Goal: Information Seeking & Learning: Learn about a topic

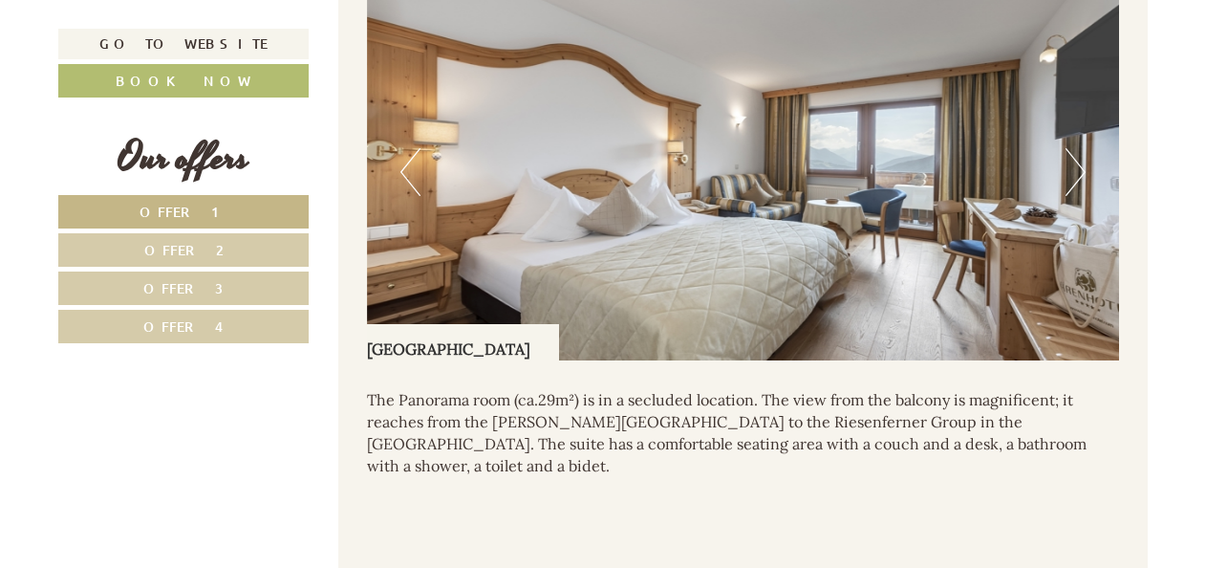
scroll to position [1625, 0]
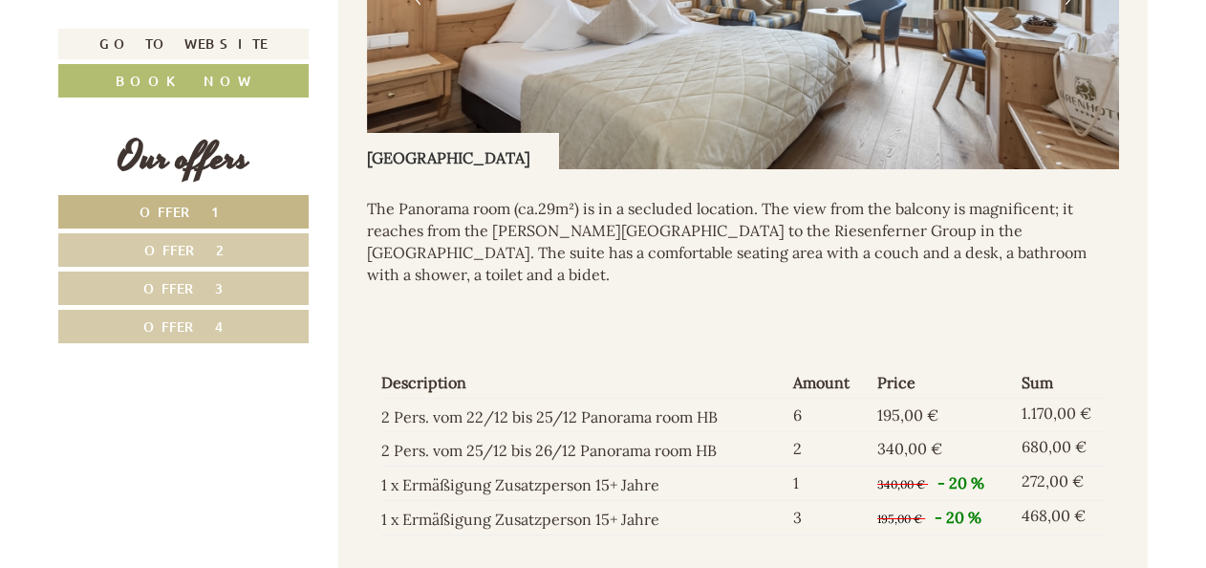
click at [182, 214] on span "Offer 1" at bounding box center [184, 212] width 89 height 18
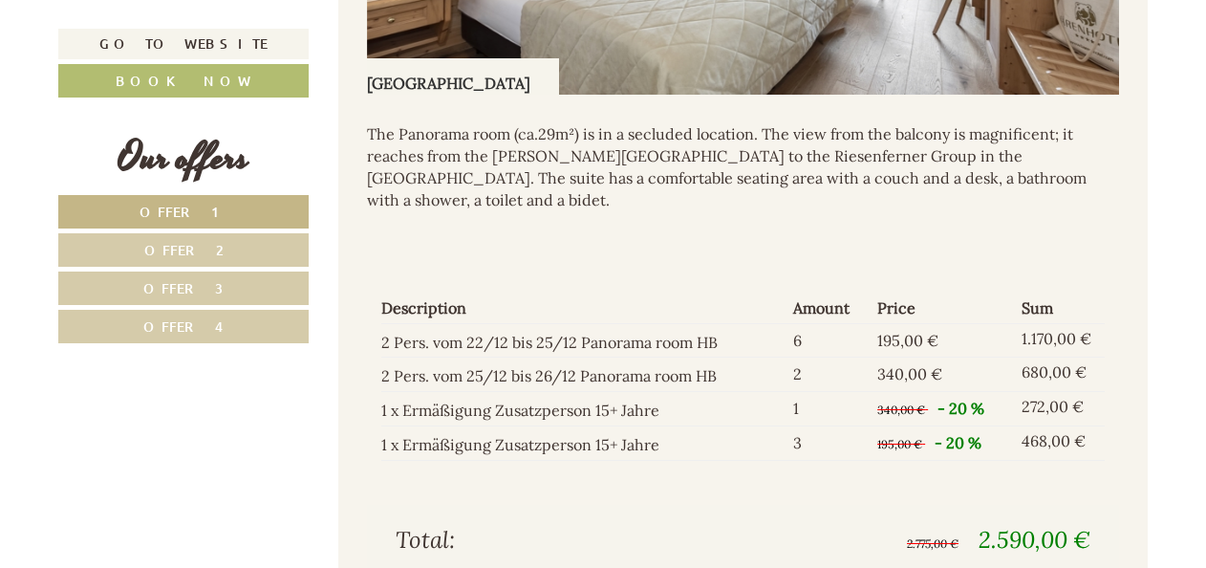
scroll to position [1769, 0]
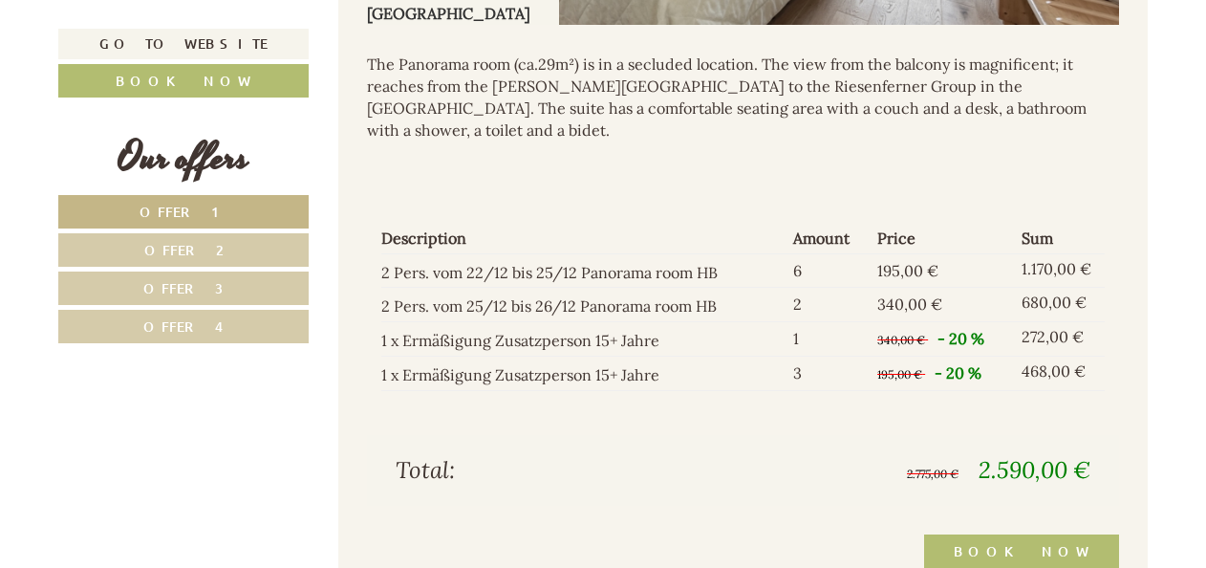
click at [187, 249] on span "Offer 2" at bounding box center [183, 250] width 79 height 18
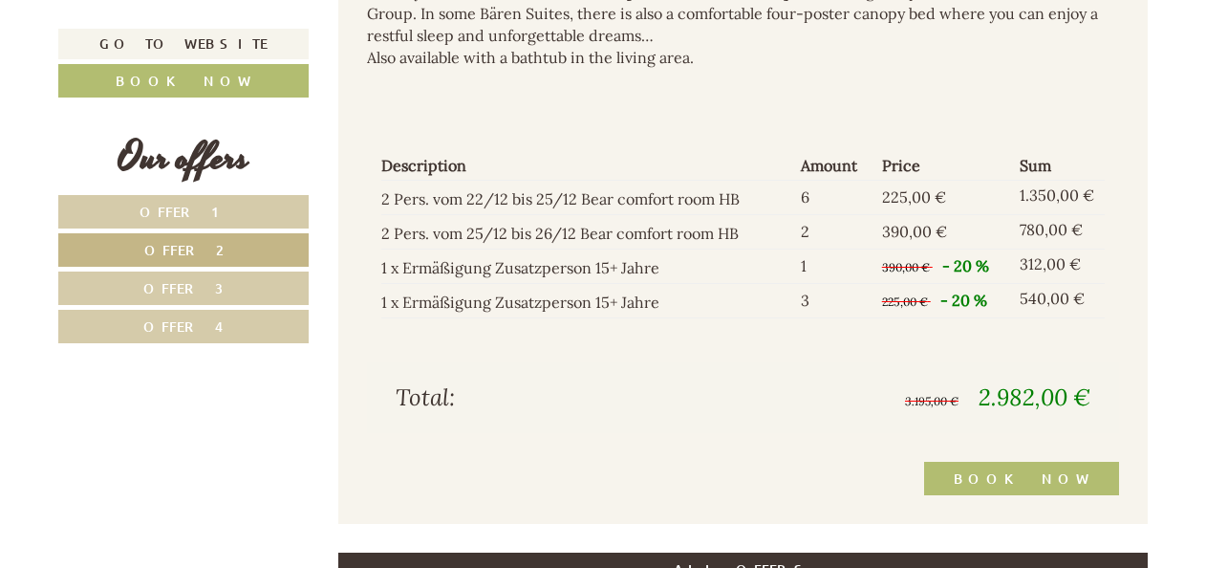
scroll to position [1865, 0]
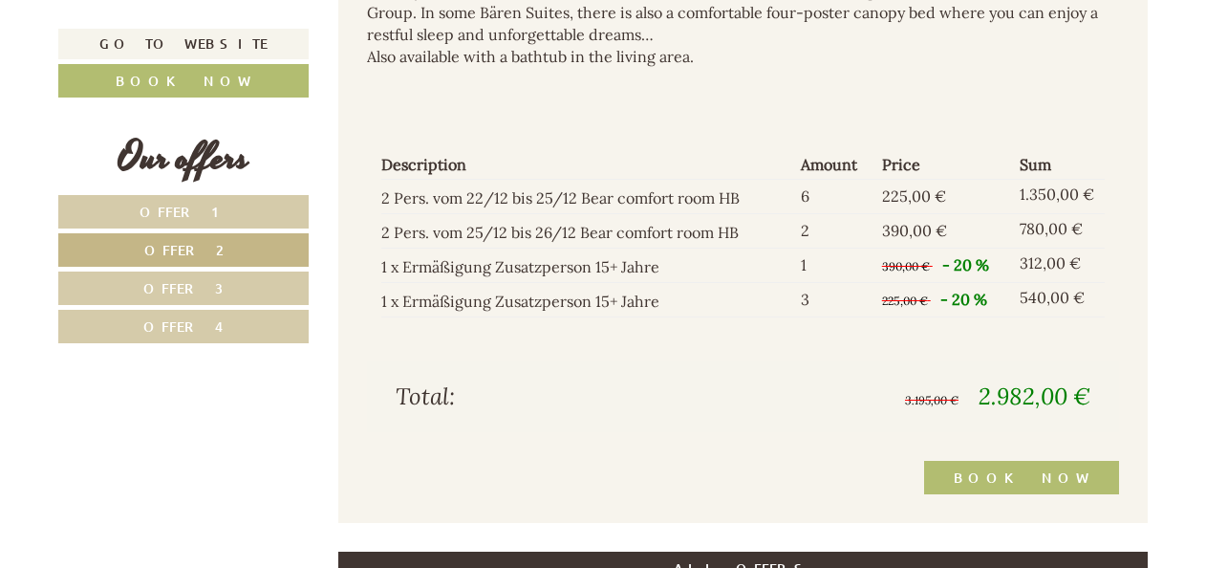
click at [205, 285] on span "Offer 3" at bounding box center [183, 288] width 80 height 18
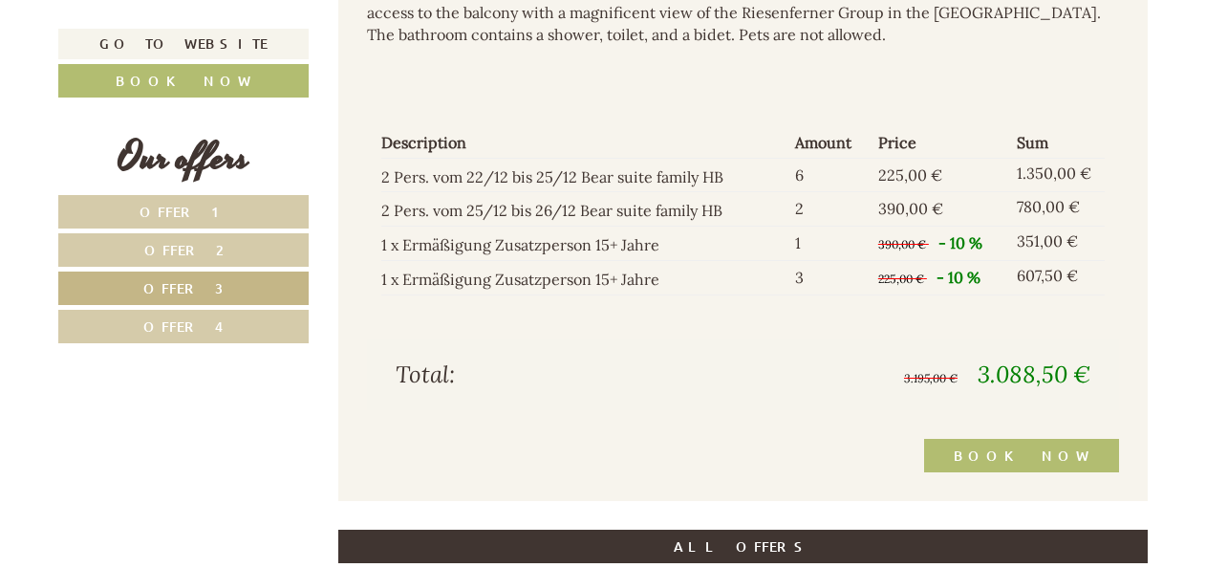
click at [188, 323] on span "Offer 4" at bounding box center [183, 326] width 80 height 18
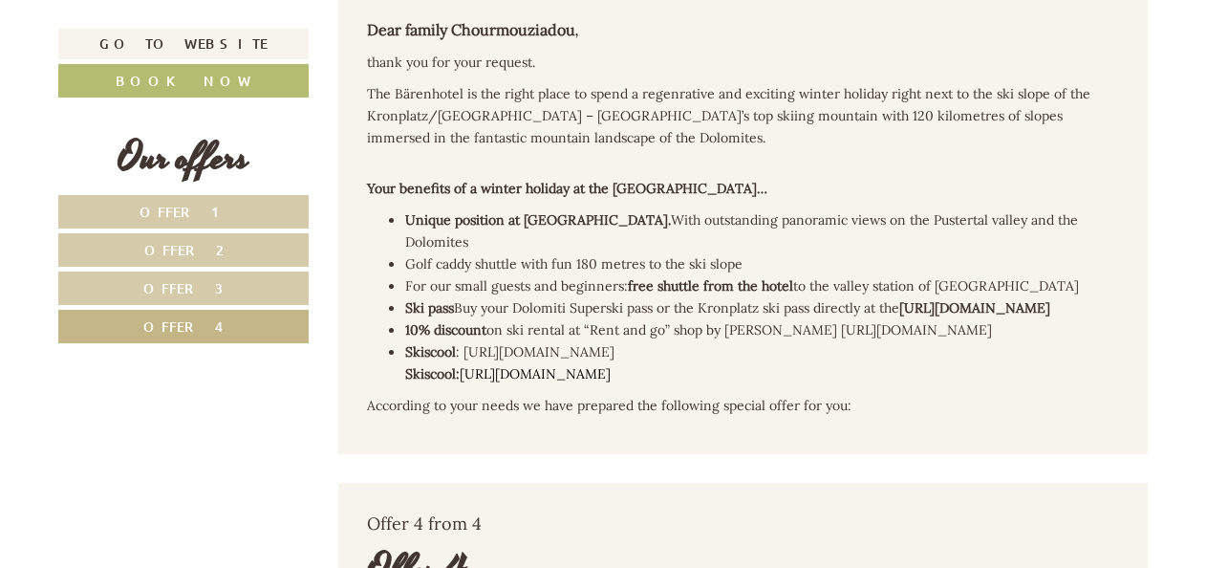
scroll to position [431, 0]
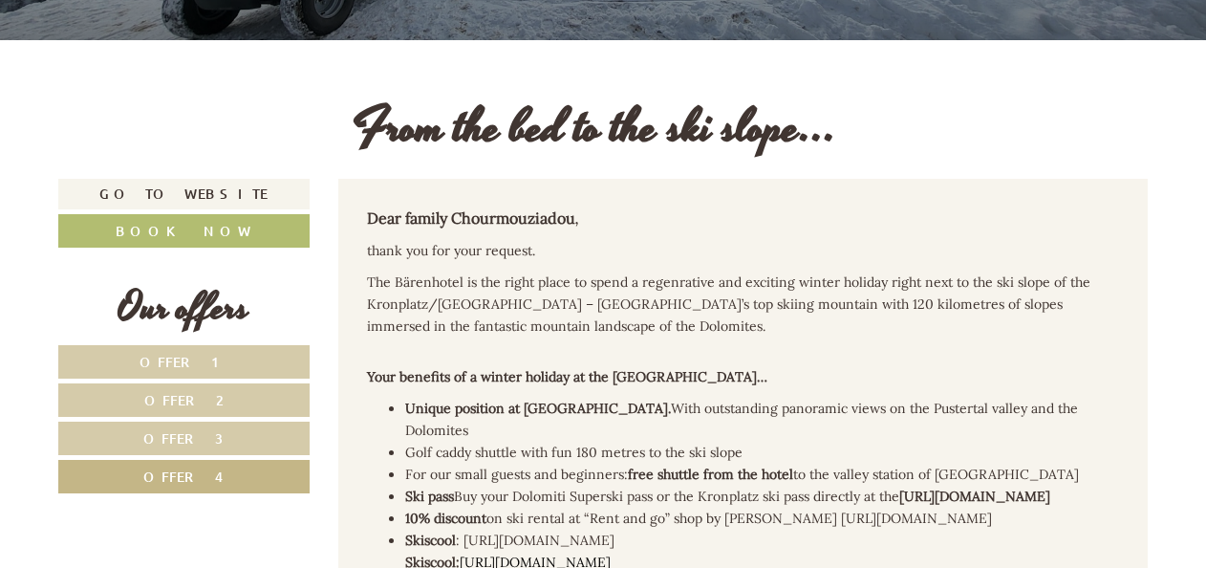
click at [214, 352] on link "Offer 1" at bounding box center [183, 361] width 251 height 33
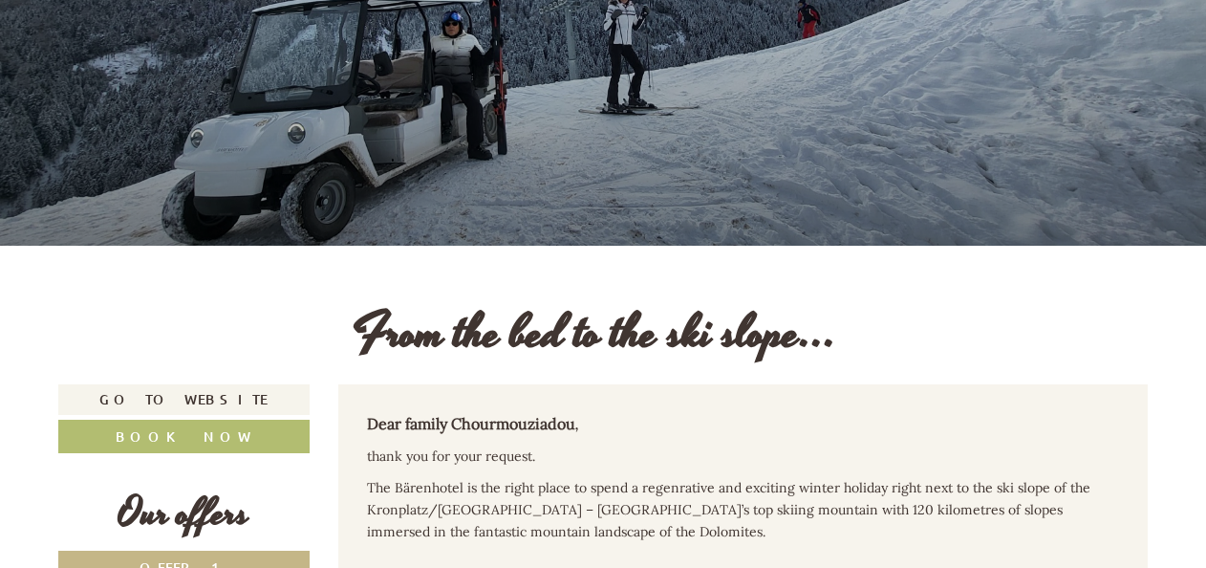
scroll to position [0, 0]
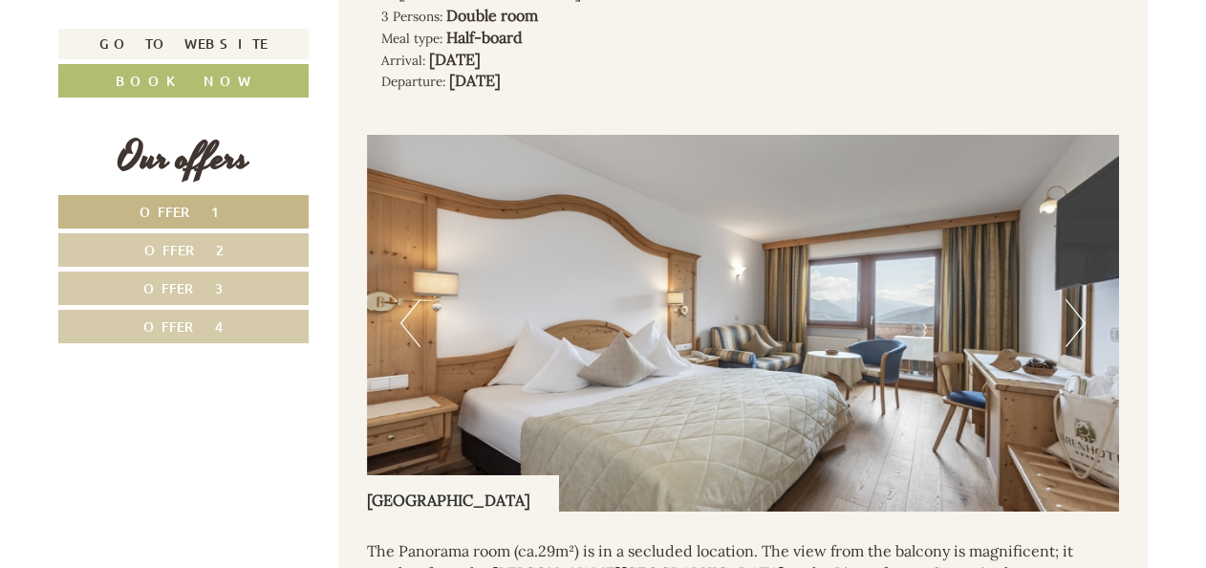
scroll to position [1338, 0]
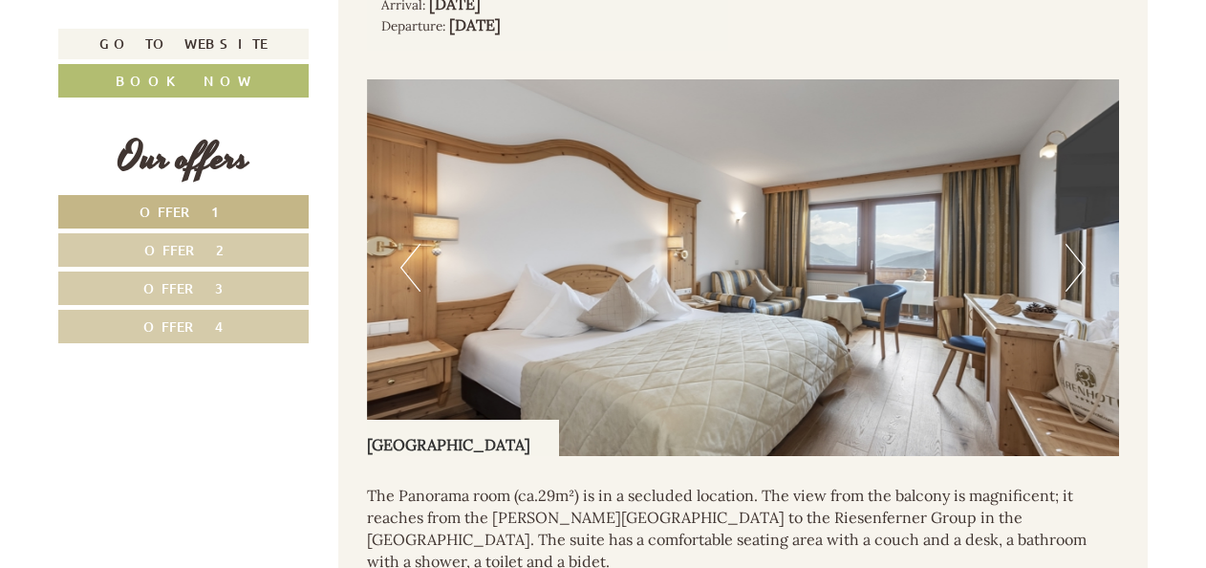
click at [1075, 273] on button "Next" at bounding box center [1076, 268] width 20 height 48
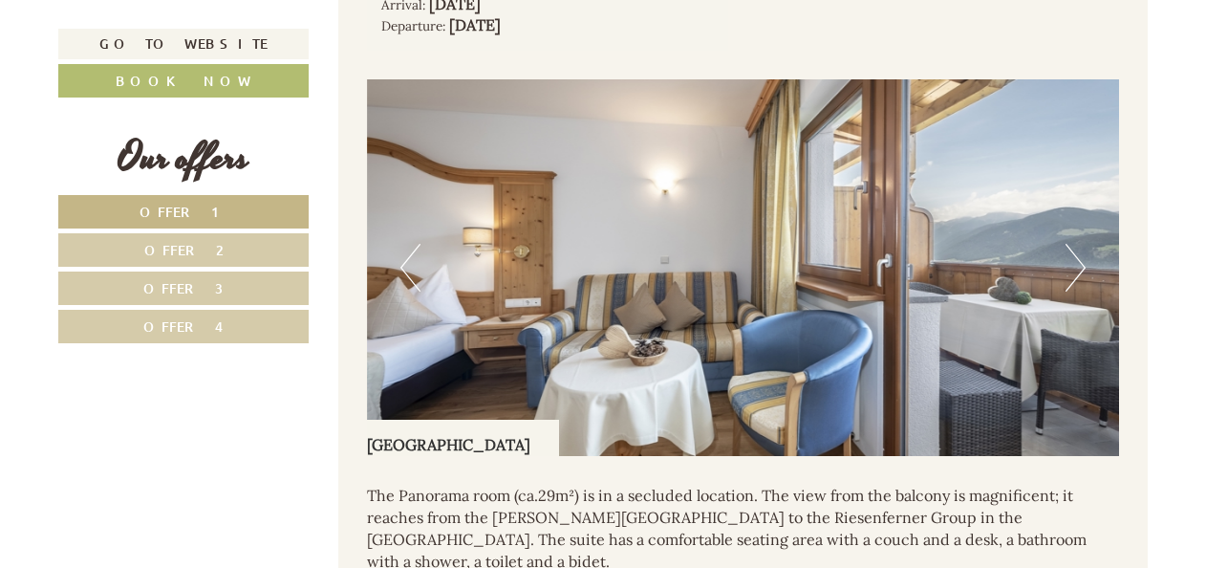
click at [1073, 273] on button "Next" at bounding box center [1076, 268] width 20 height 48
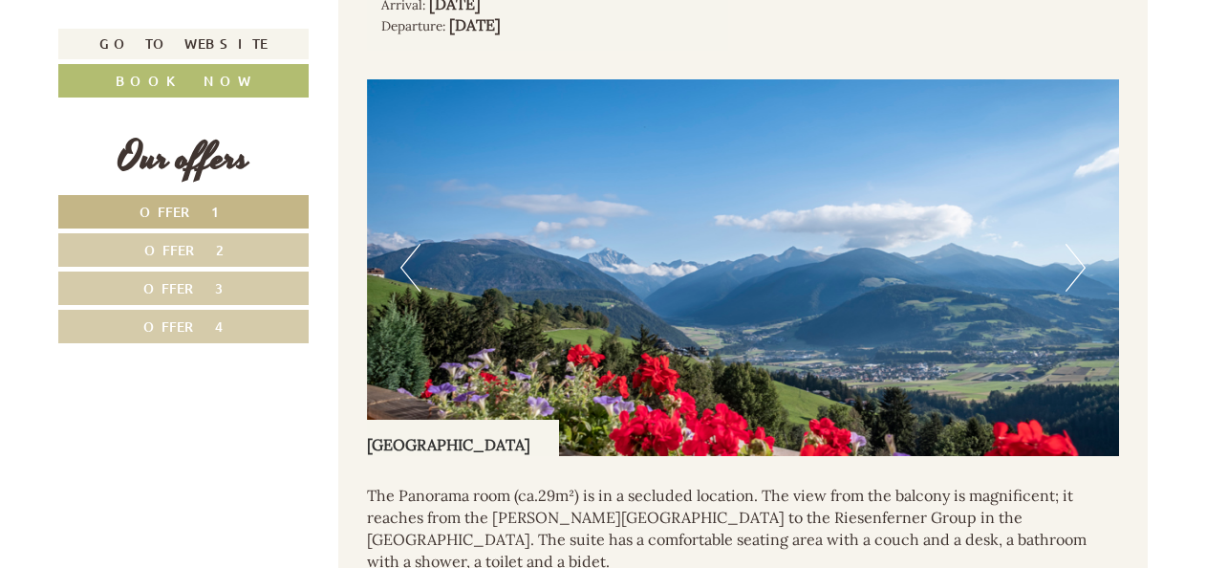
click at [1073, 273] on button "Next" at bounding box center [1076, 268] width 20 height 48
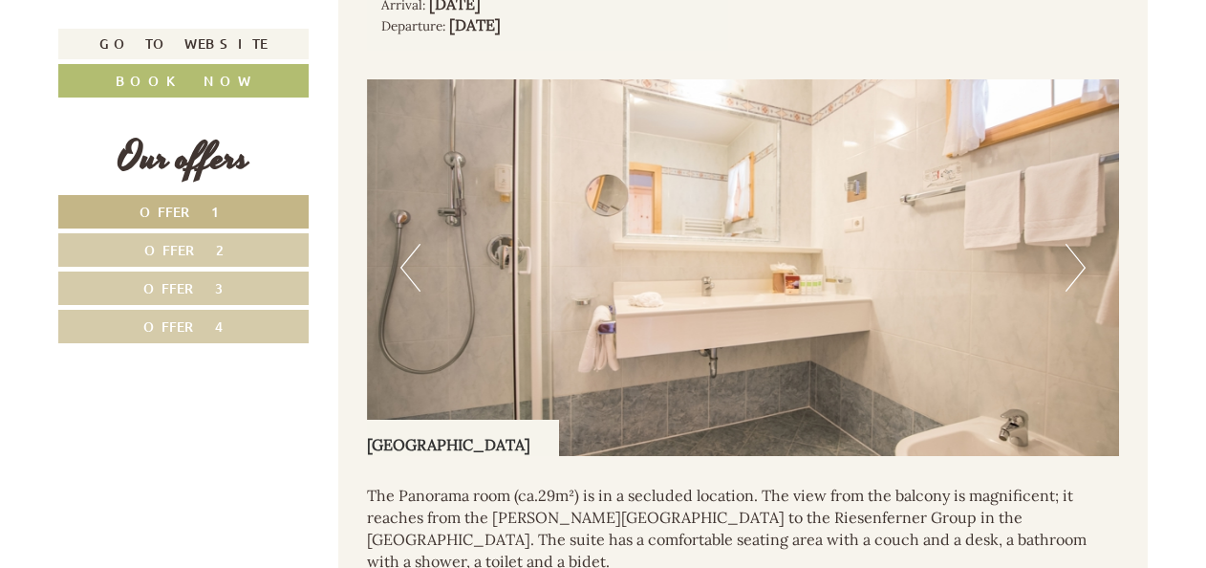
click at [1073, 273] on button "Next" at bounding box center [1076, 268] width 20 height 48
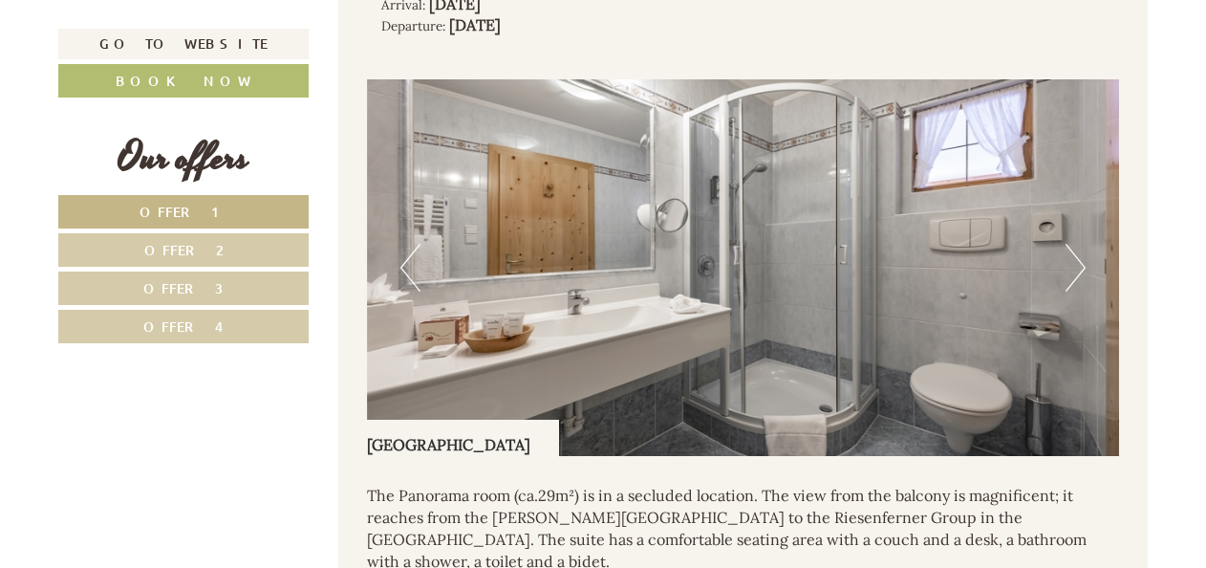
click at [1073, 273] on button "Next" at bounding box center [1076, 268] width 20 height 48
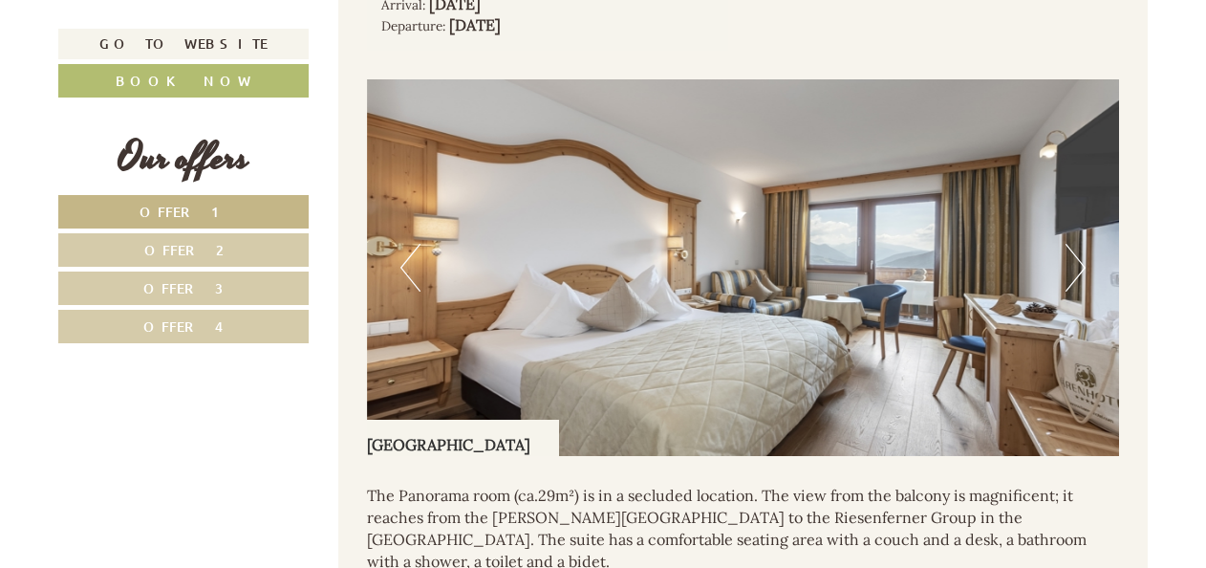
click at [1073, 273] on button "Next" at bounding box center [1076, 268] width 20 height 48
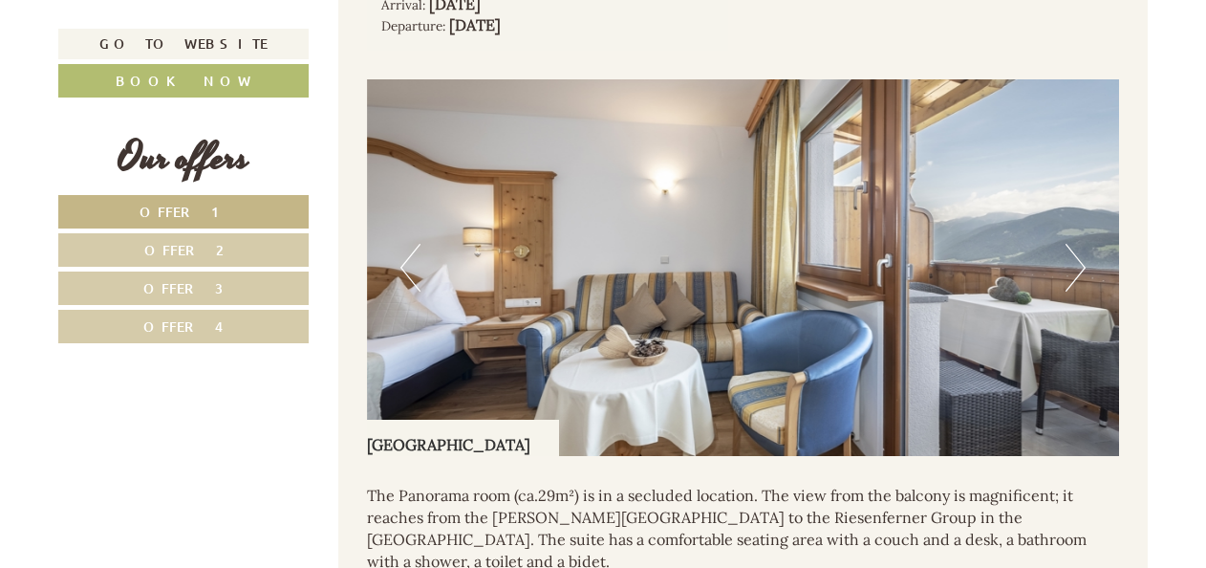
click at [1073, 273] on button "Next" at bounding box center [1076, 268] width 20 height 48
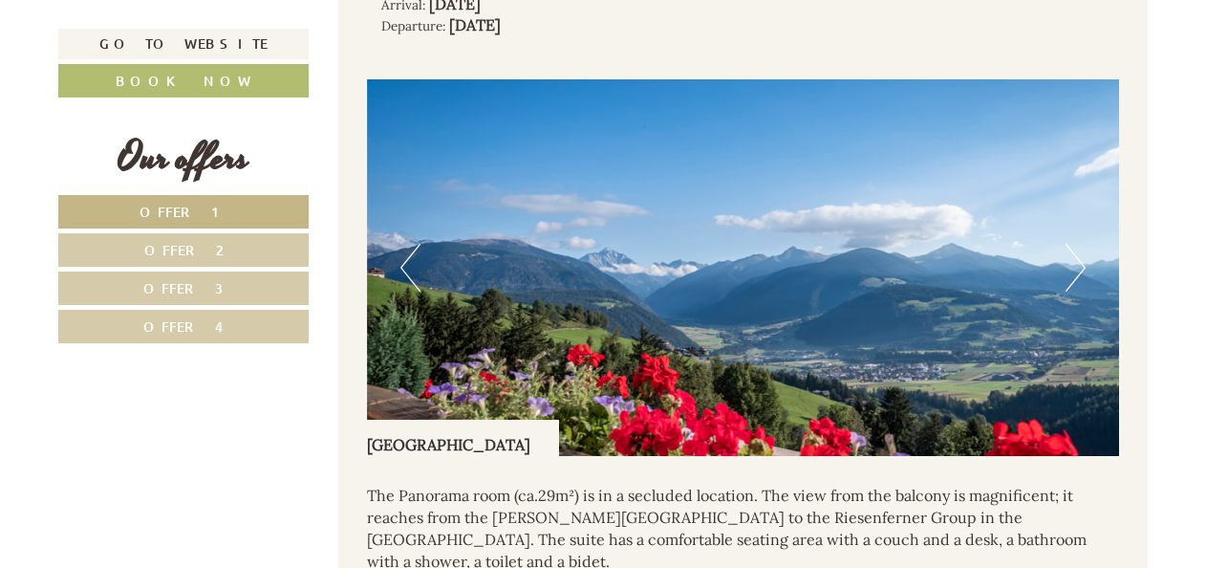
click at [1073, 273] on button "Next" at bounding box center [1076, 268] width 20 height 48
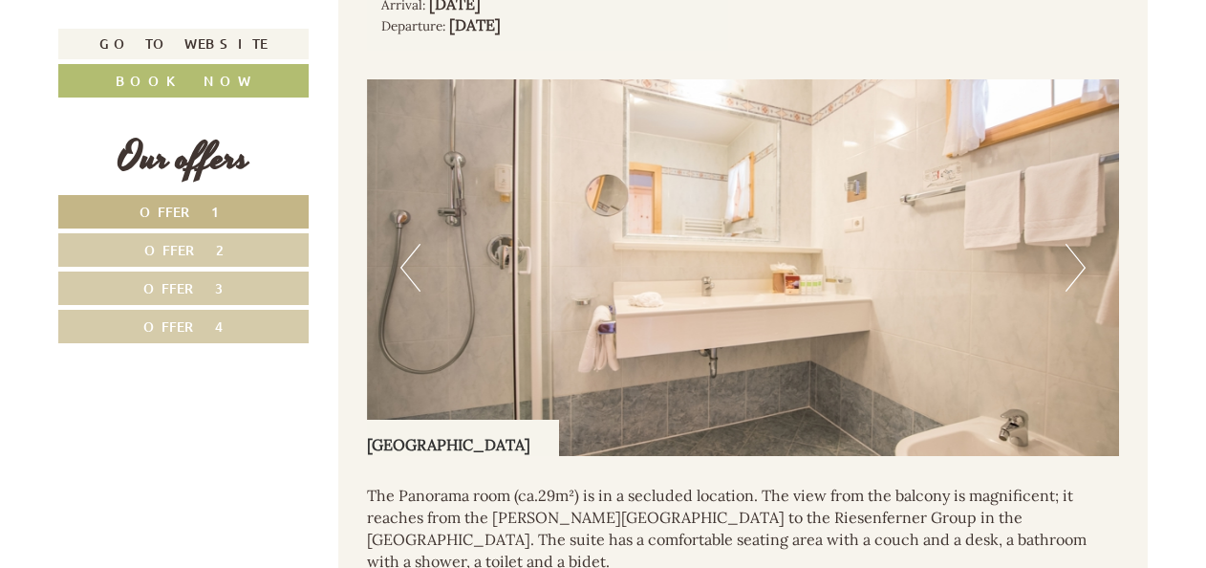
click at [205, 217] on span "Offer 1" at bounding box center [184, 212] width 89 height 18
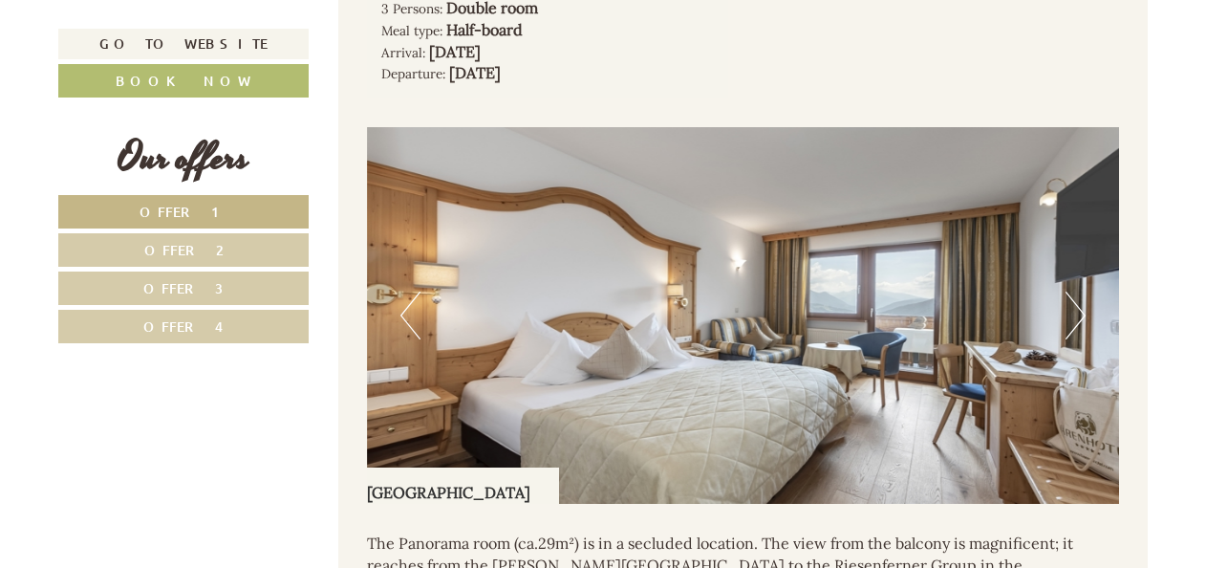
scroll to position [1387, 0]
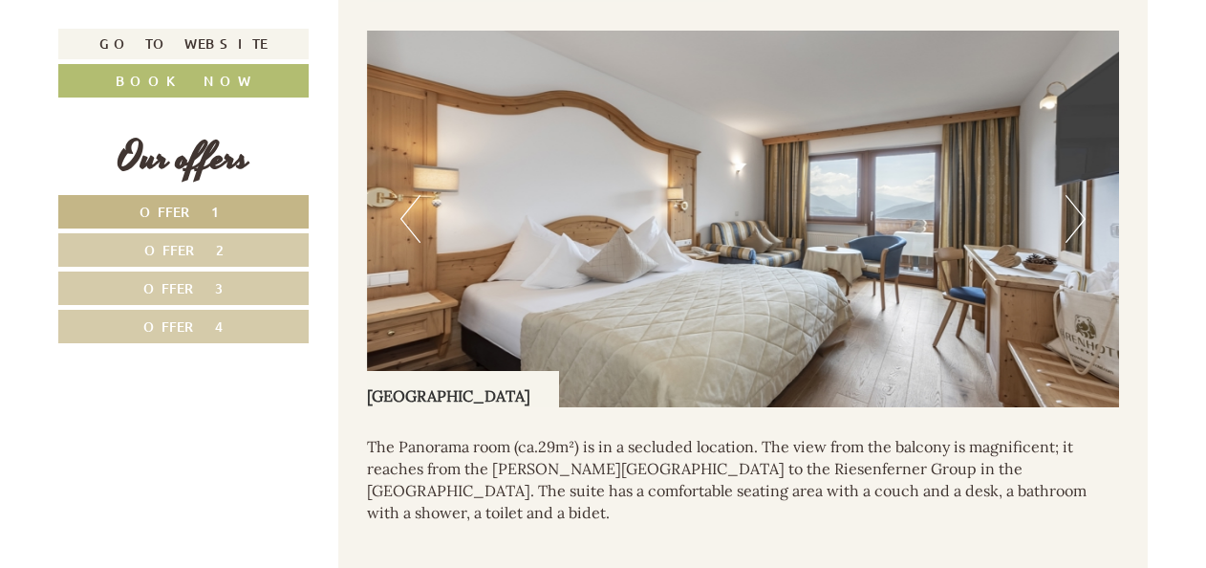
click at [175, 246] on span "Offer 2" at bounding box center [183, 250] width 79 height 18
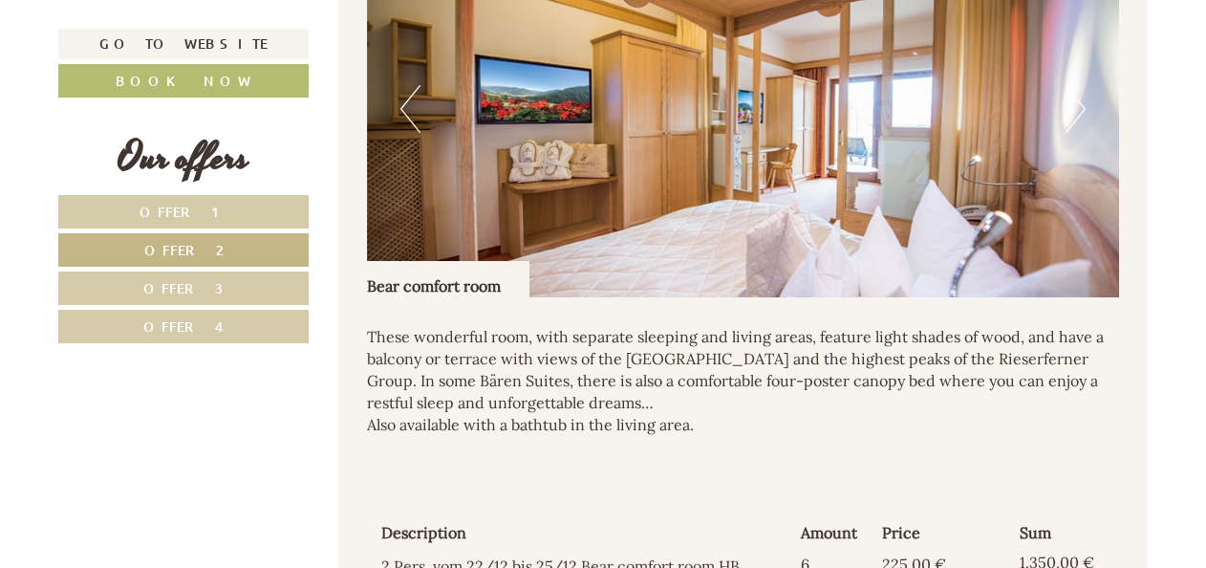
scroll to position [1482, 0]
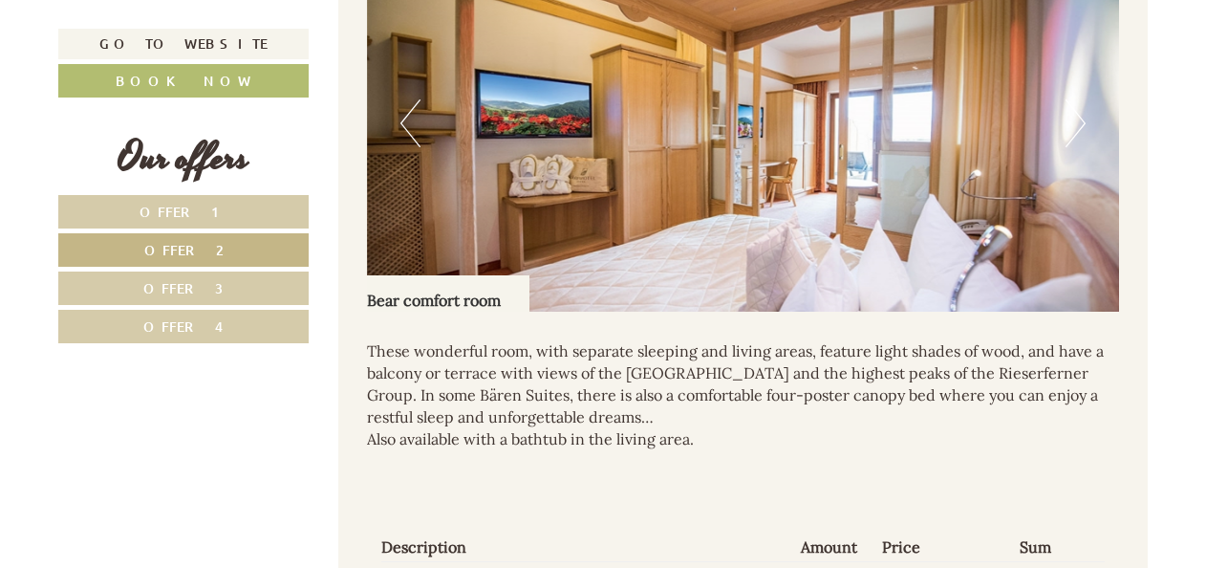
click at [1086, 130] on img at bounding box center [743, 123] width 753 height 377
click at [1078, 128] on button "Next" at bounding box center [1076, 123] width 20 height 48
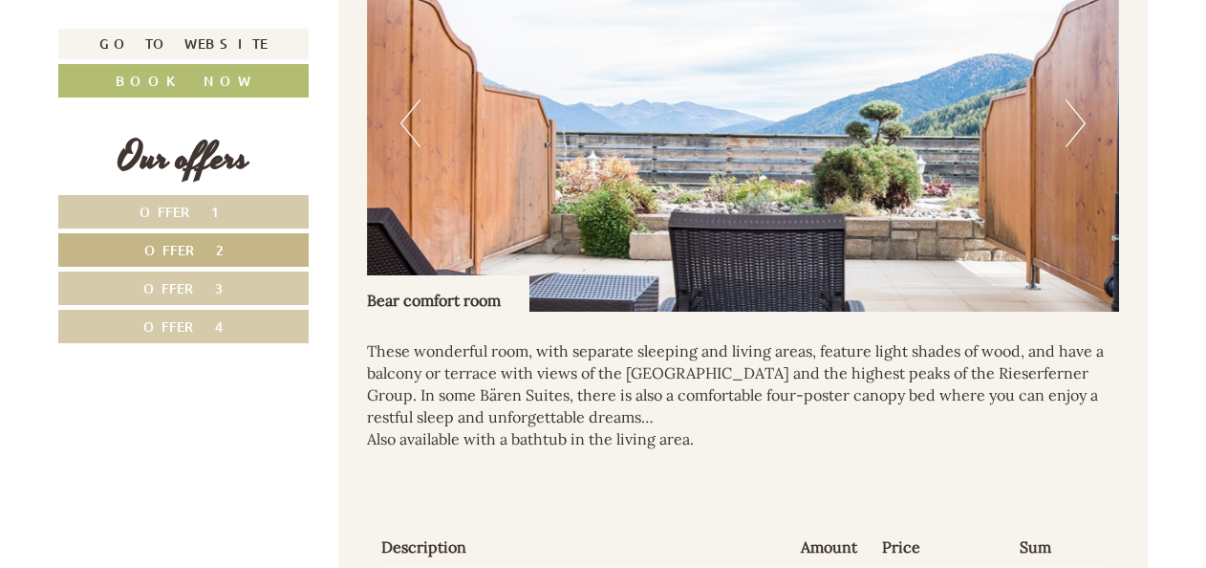
click at [1077, 128] on button "Next" at bounding box center [1076, 123] width 20 height 48
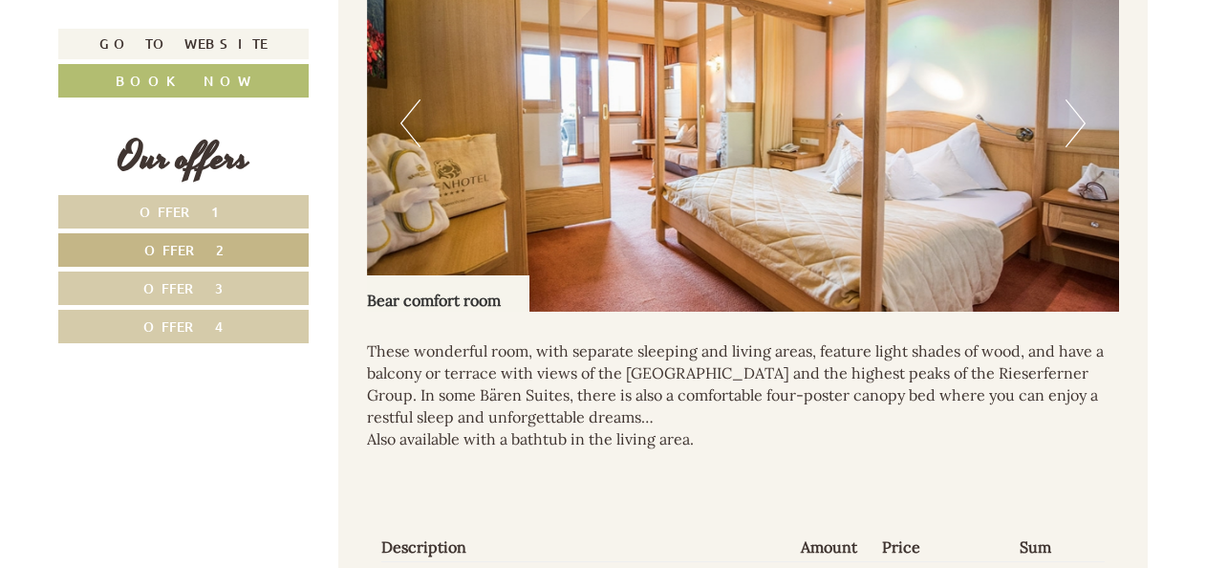
click at [1077, 128] on button "Next" at bounding box center [1076, 123] width 20 height 48
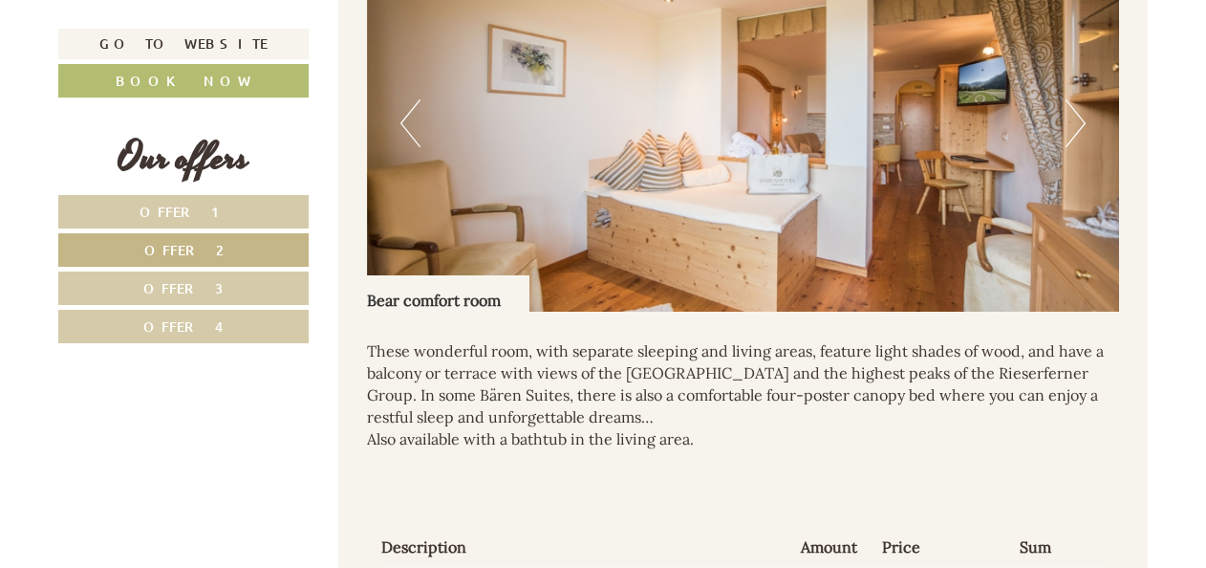
click at [1077, 128] on button "Next" at bounding box center [1076, 123] width 20 height 48
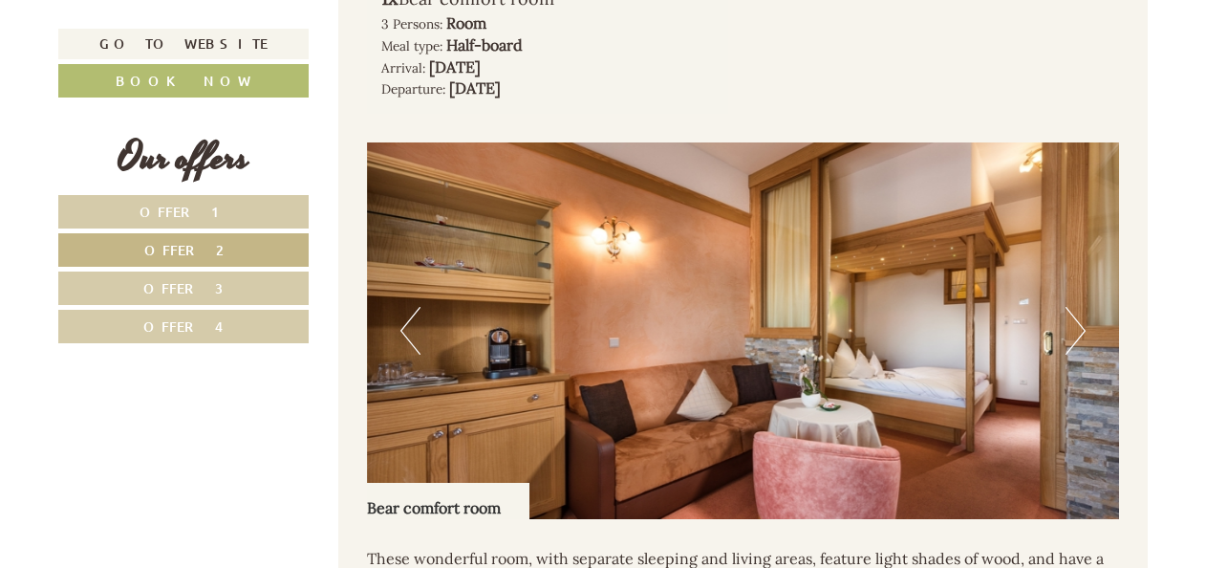
scroll to position [1100, 0]
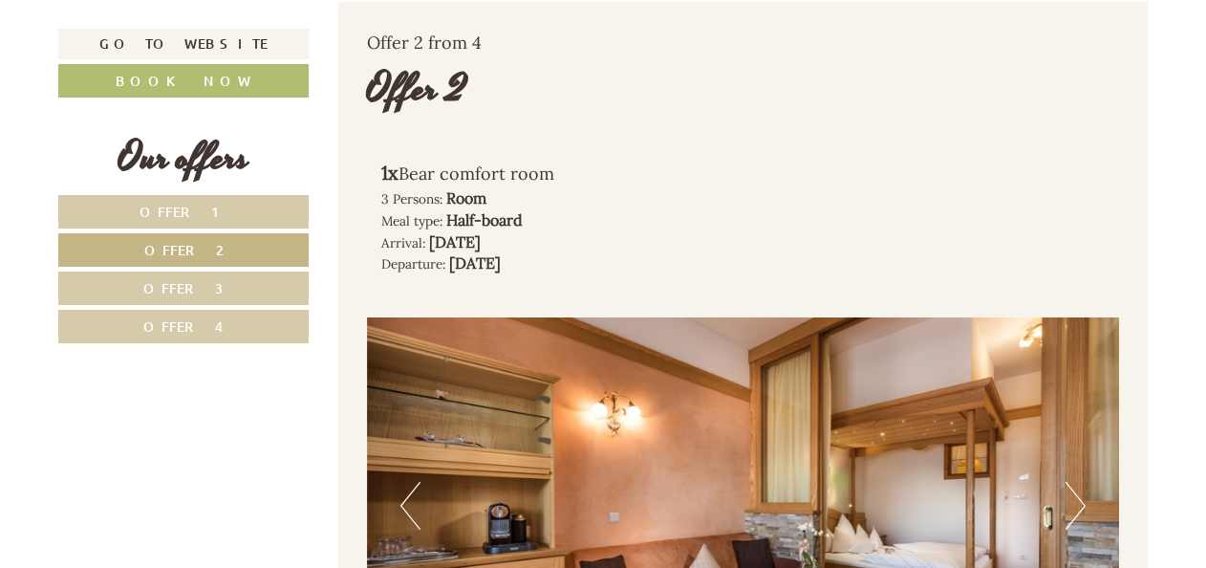
click at [189, 204] on span "Offer 1" at bounding box center [184, 212] width 89 height 18
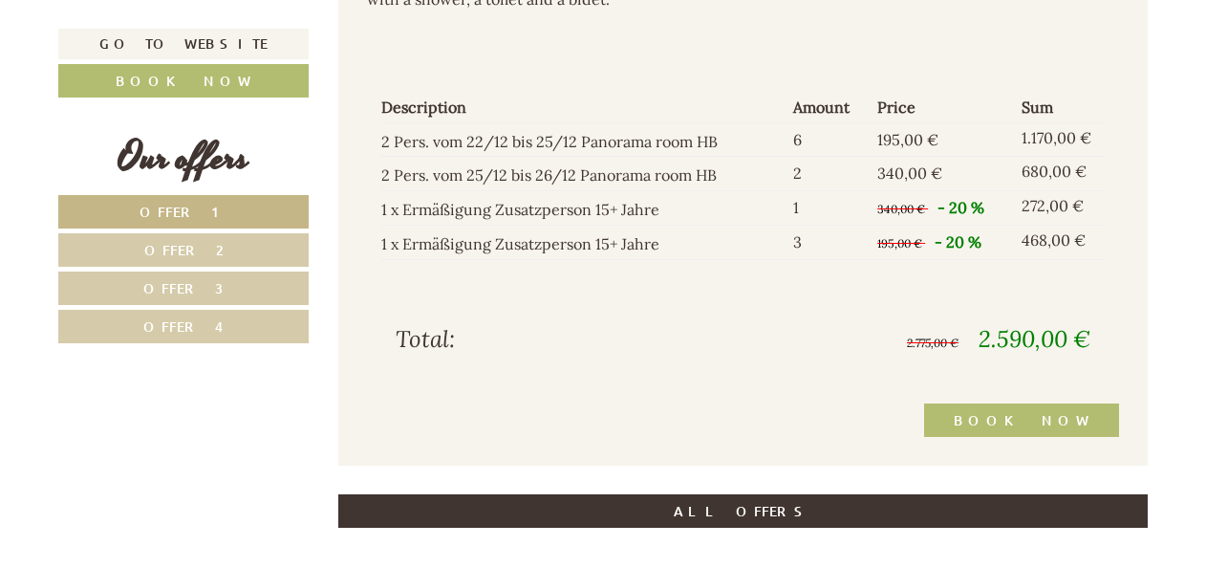
scroll to position [1960, 0]
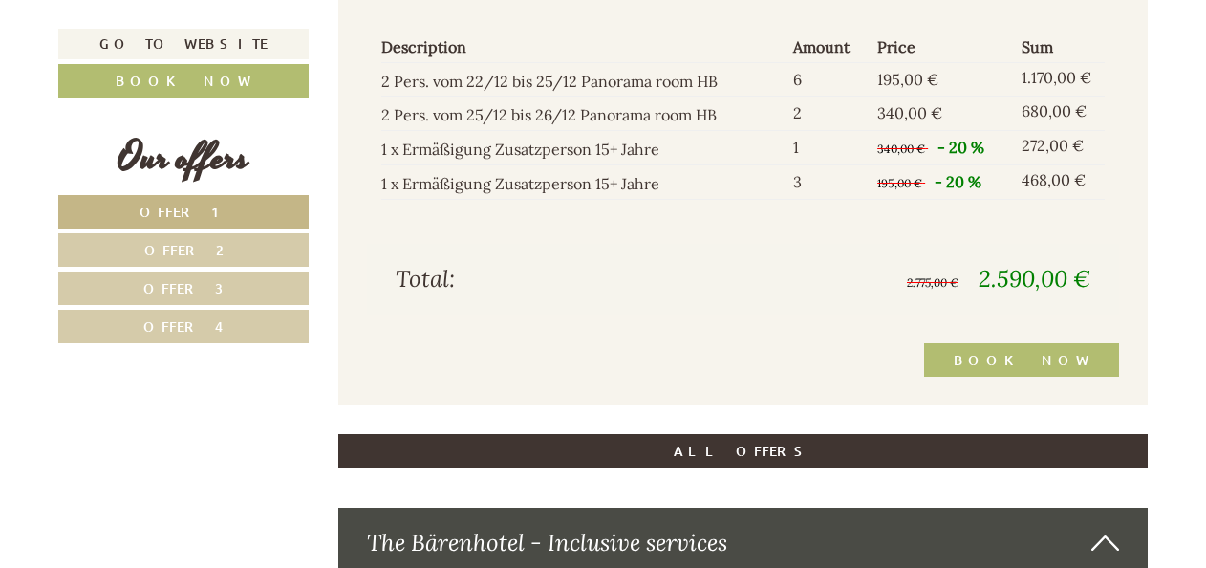
click at [194, 250] on span "Offer 2" at bounding box center [183, 250] width 79 height 18
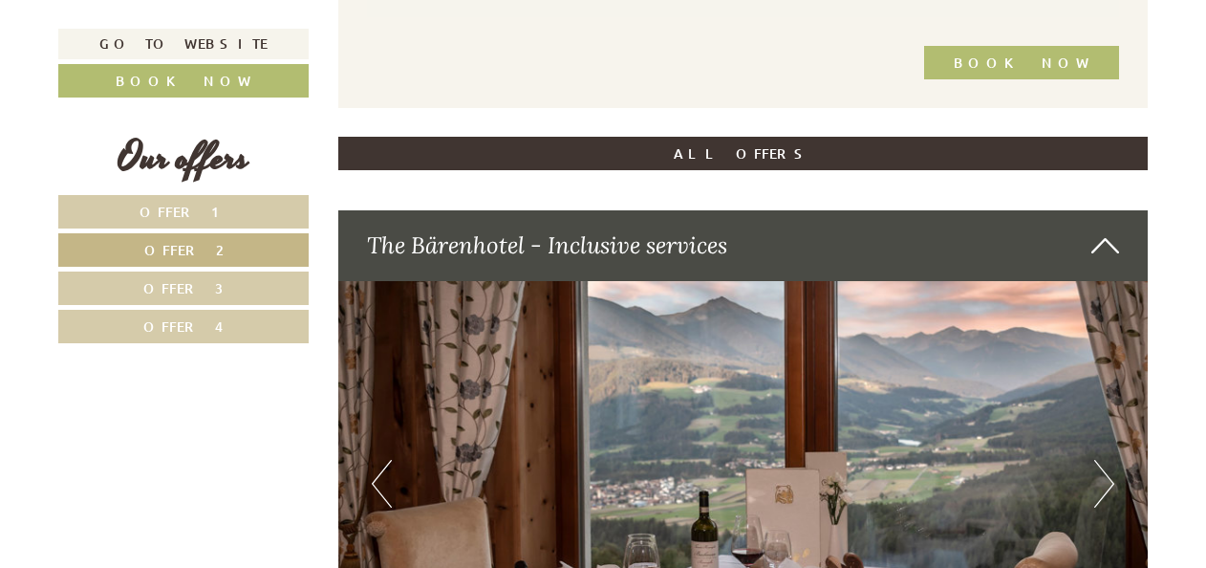
scroll to position [2056, 0]
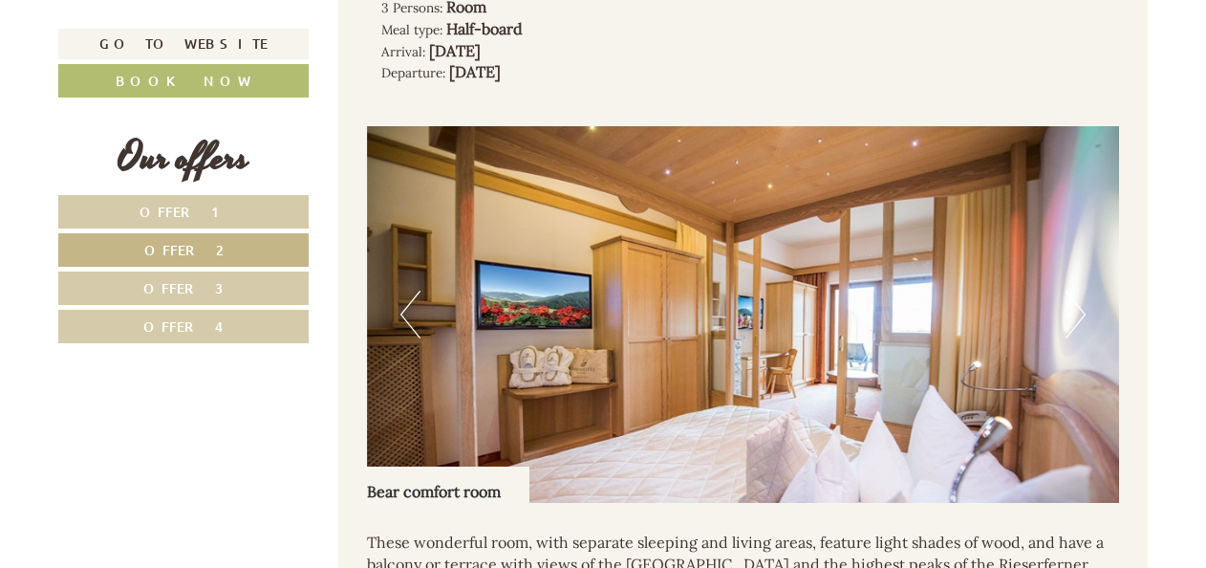
click at [196, 210] on span "Offer 1" at bounding box center [184, 212] width 89 height 18
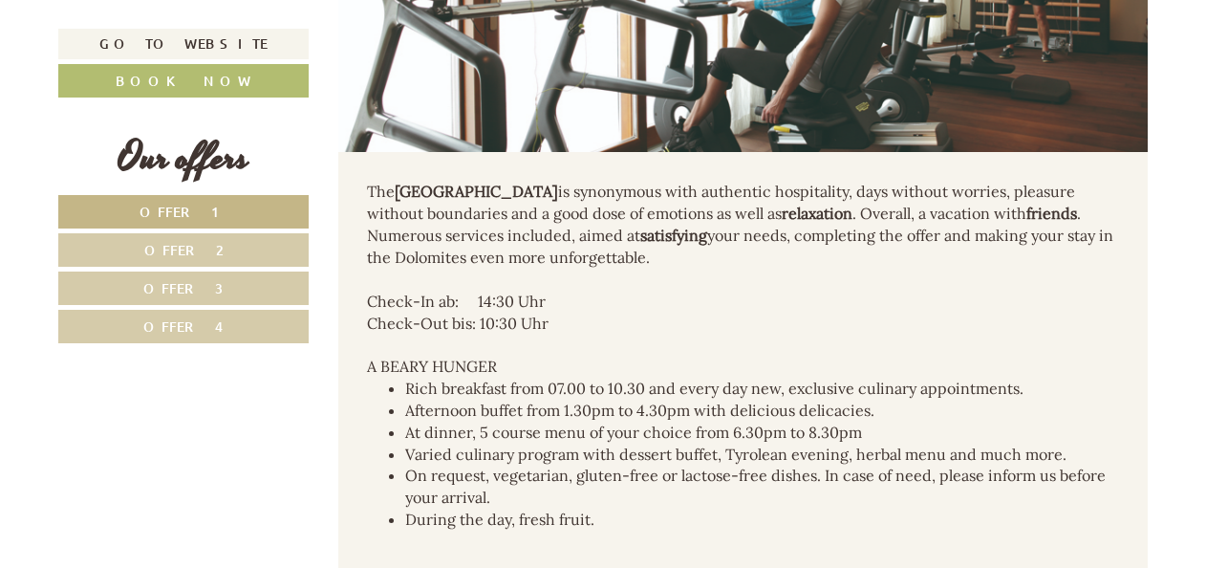
scroll to position [2776, 0]
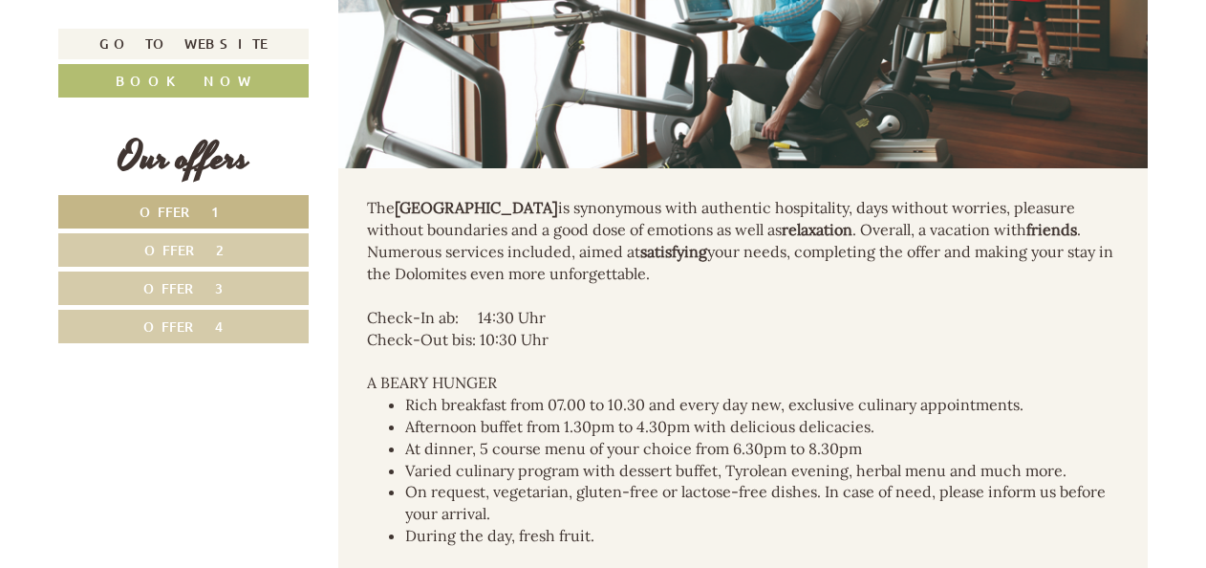
click at [172, 249] on span "Offer 2" at bounding box center [183, 250] width 79 height 18
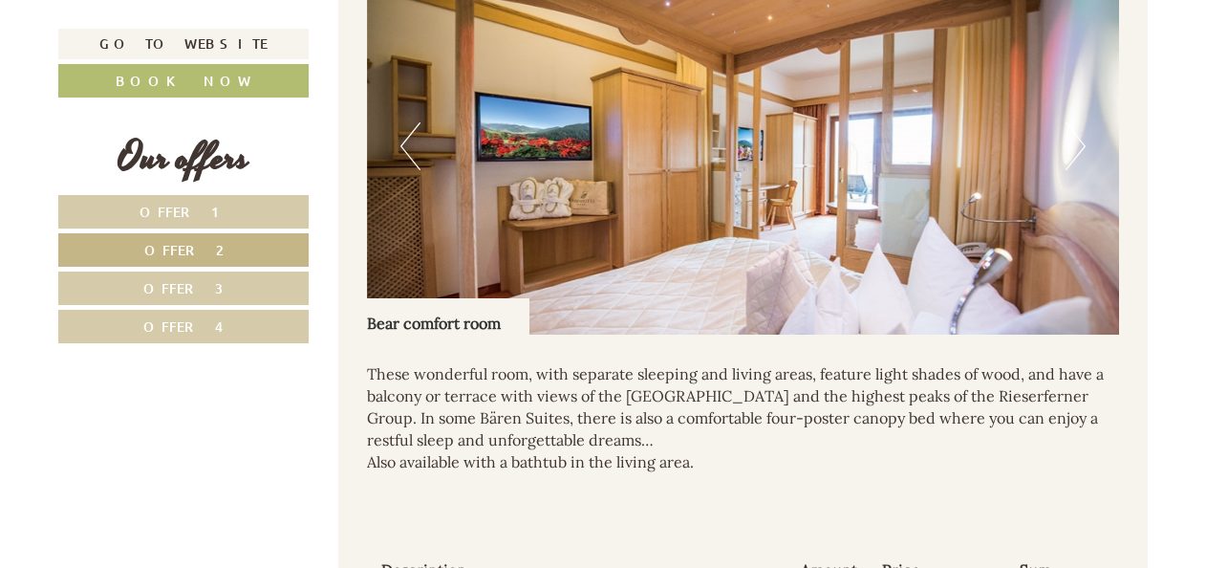
scroll to position [1482, 0]
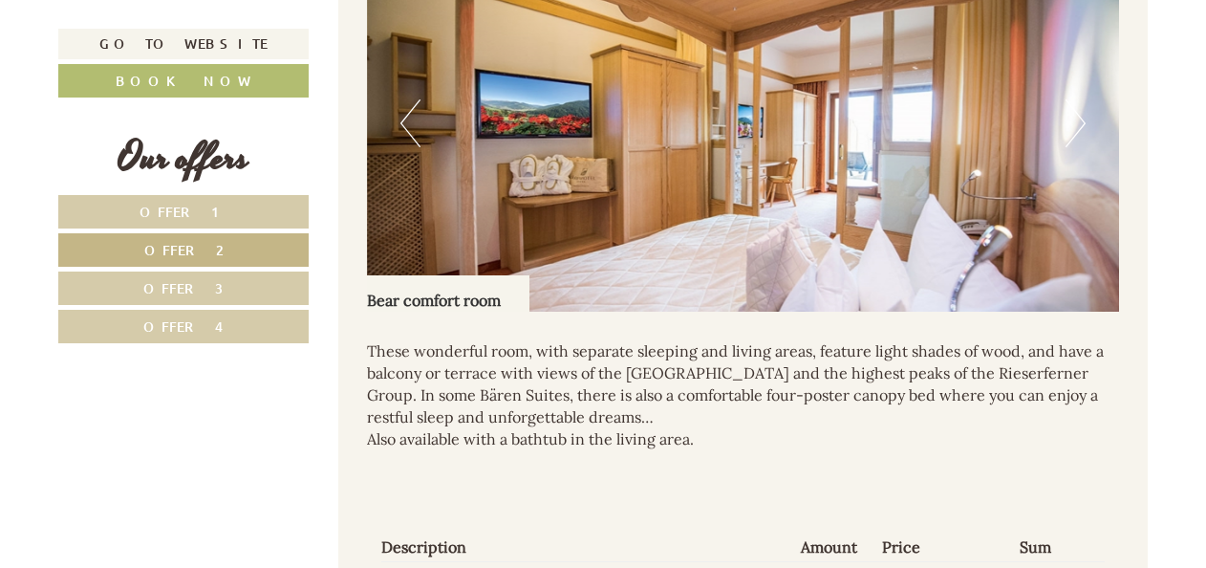
click at [1088, 128] on img at bounding box center [743, 123] width 753 height 377
click at [1073, 128] on button "Next" at bounding box center [1076, 123] width 20 height 48
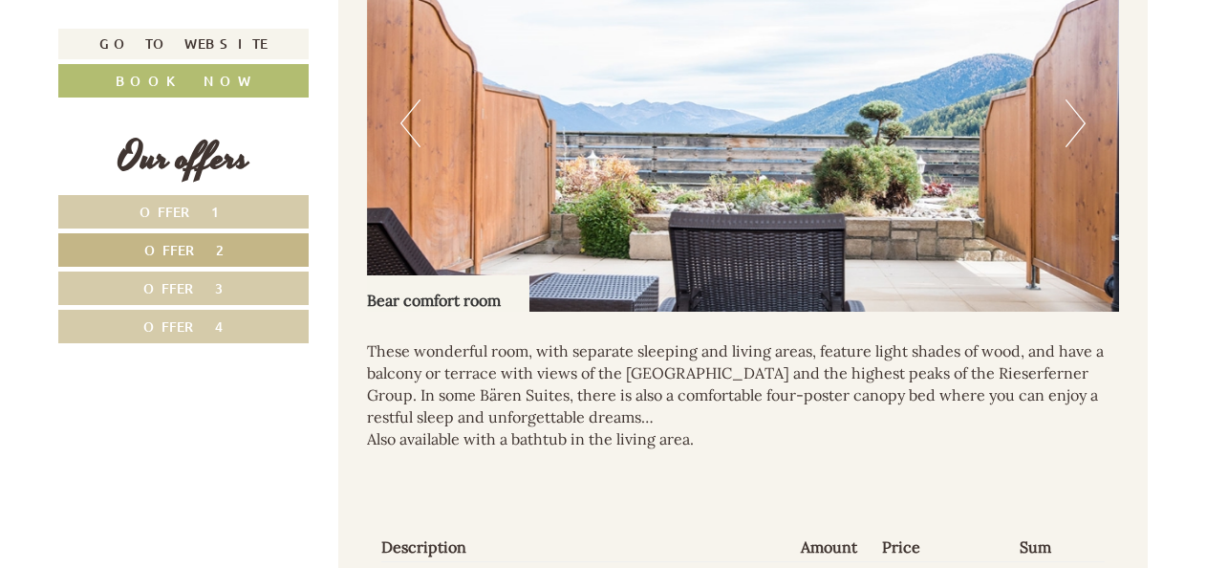
click at [1073, 128] on button "Next" at bounding box center [1076, 123] width 20 height 48
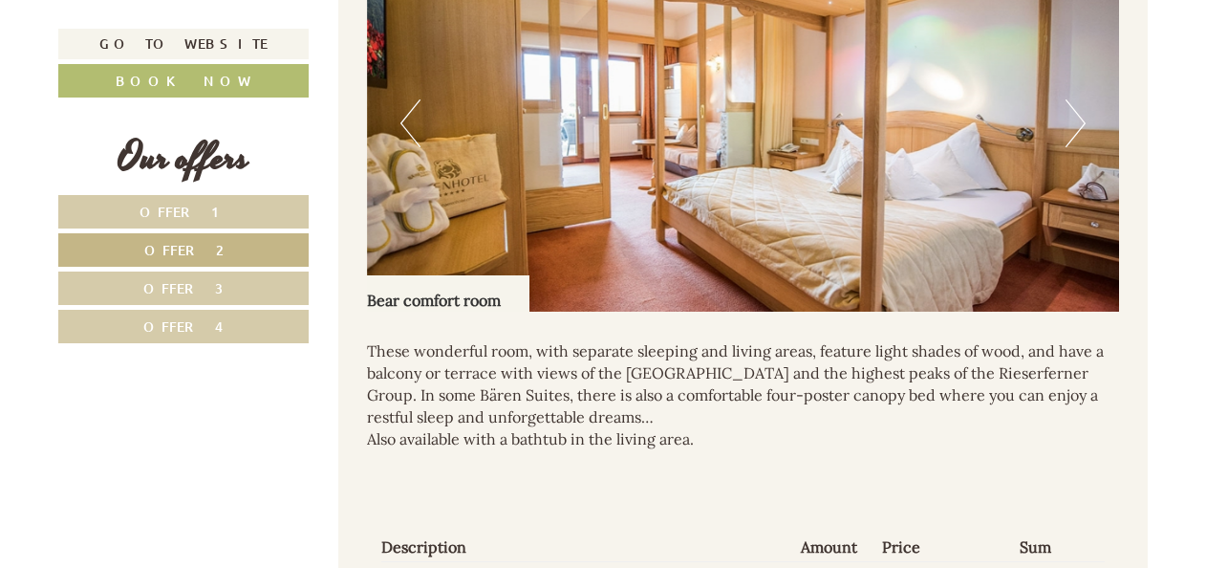
click at [1073, 128] on button "Next" at bounding box center [1076, 123] width 20 height 48
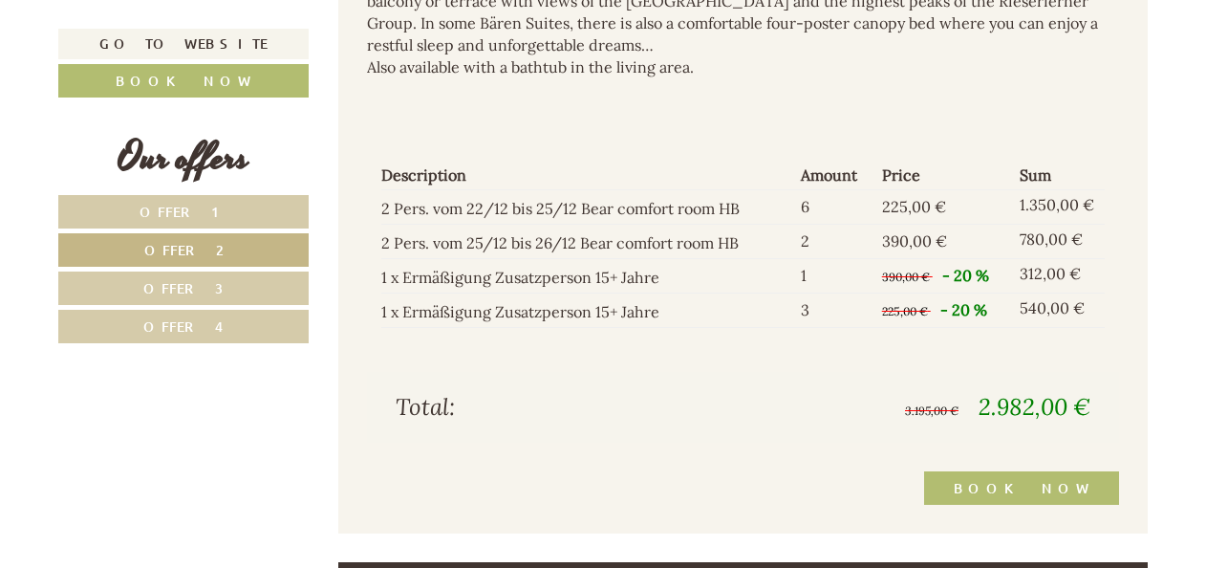
scroll to position [1865, 0]
